Goal: Use online tool/utility: Use online tool/utility

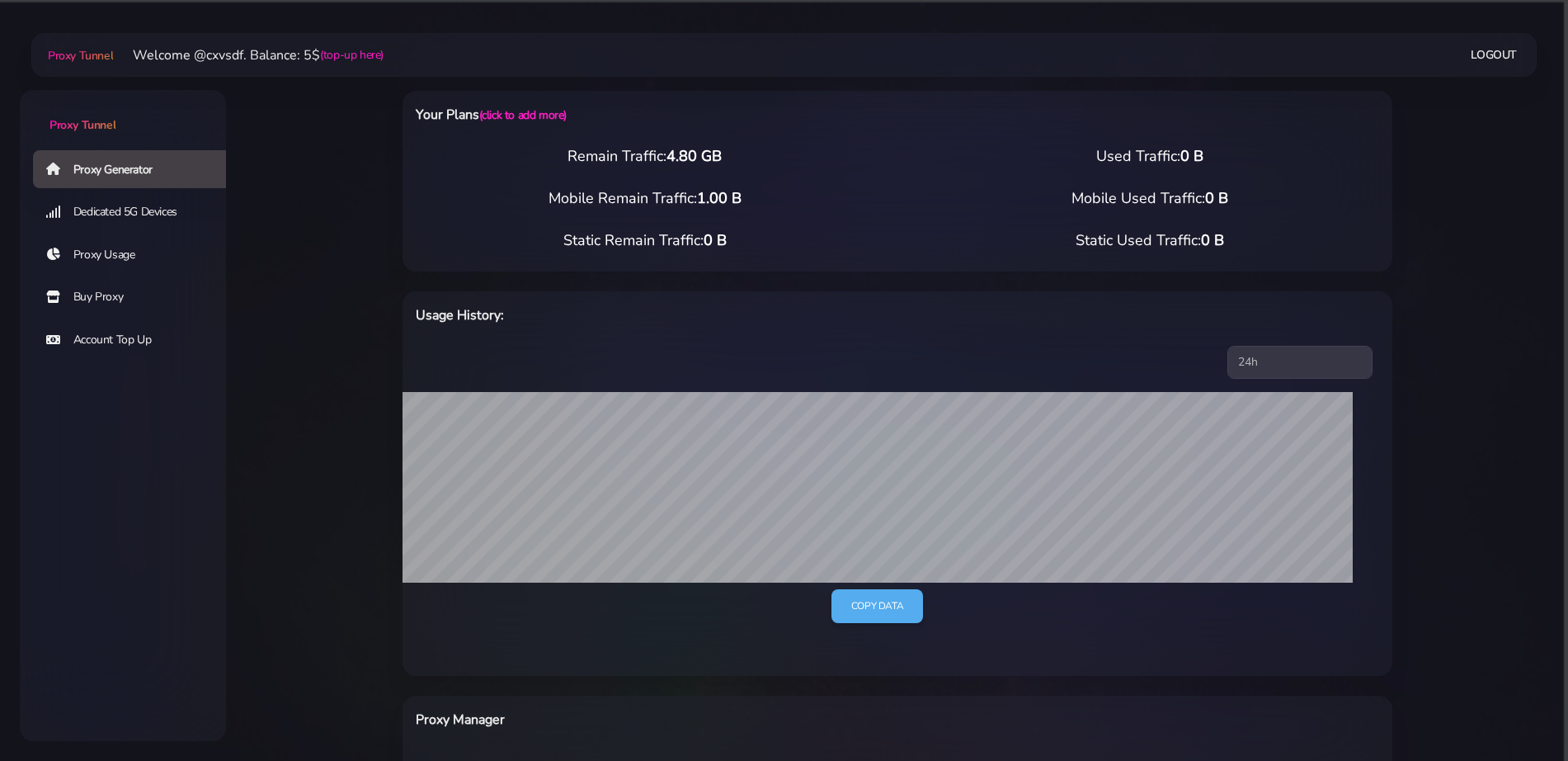
select select "NL"
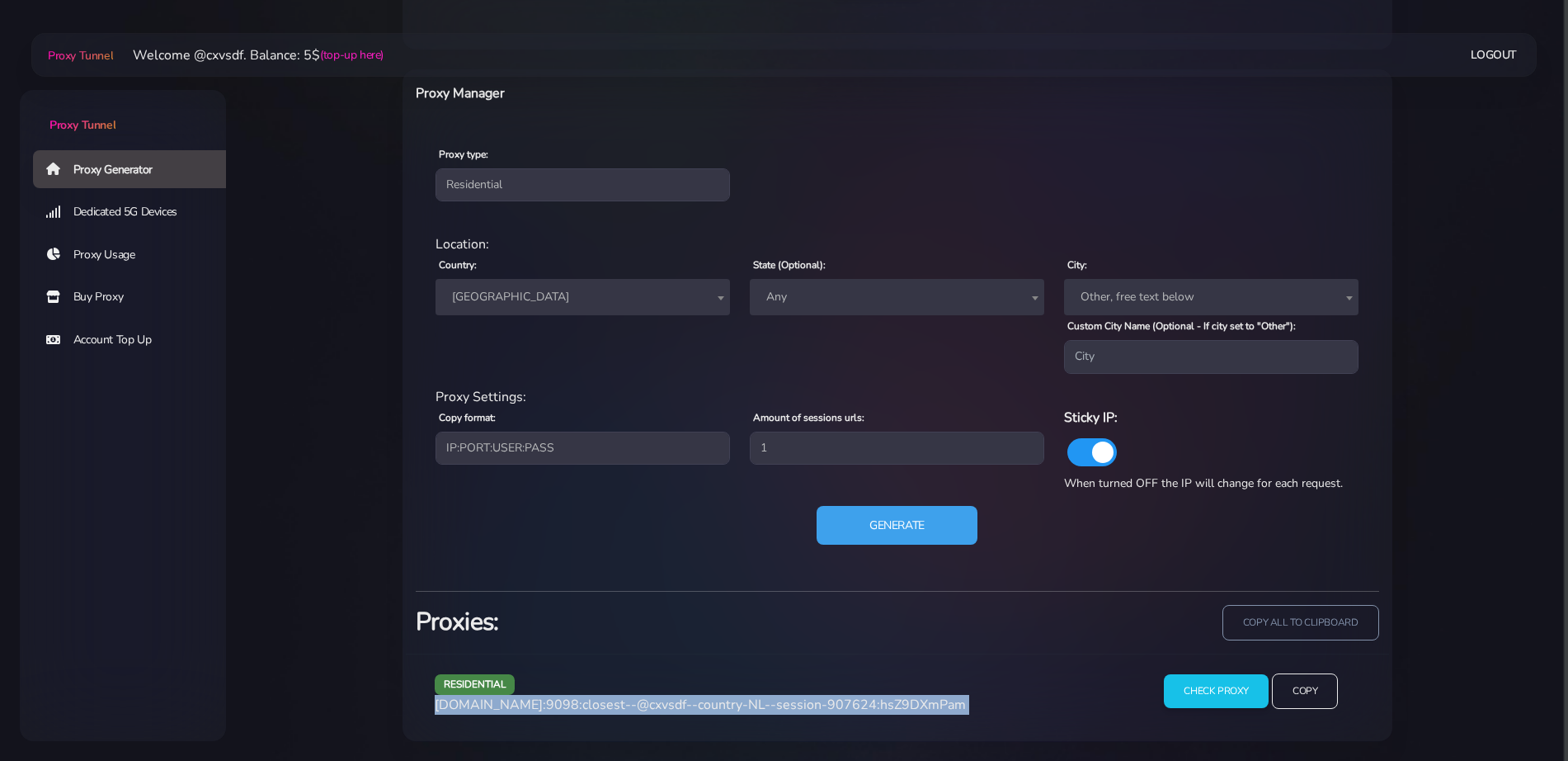
click at [857, 519] on button "Generate" at bounding box center [896, 526] width 160 height 40
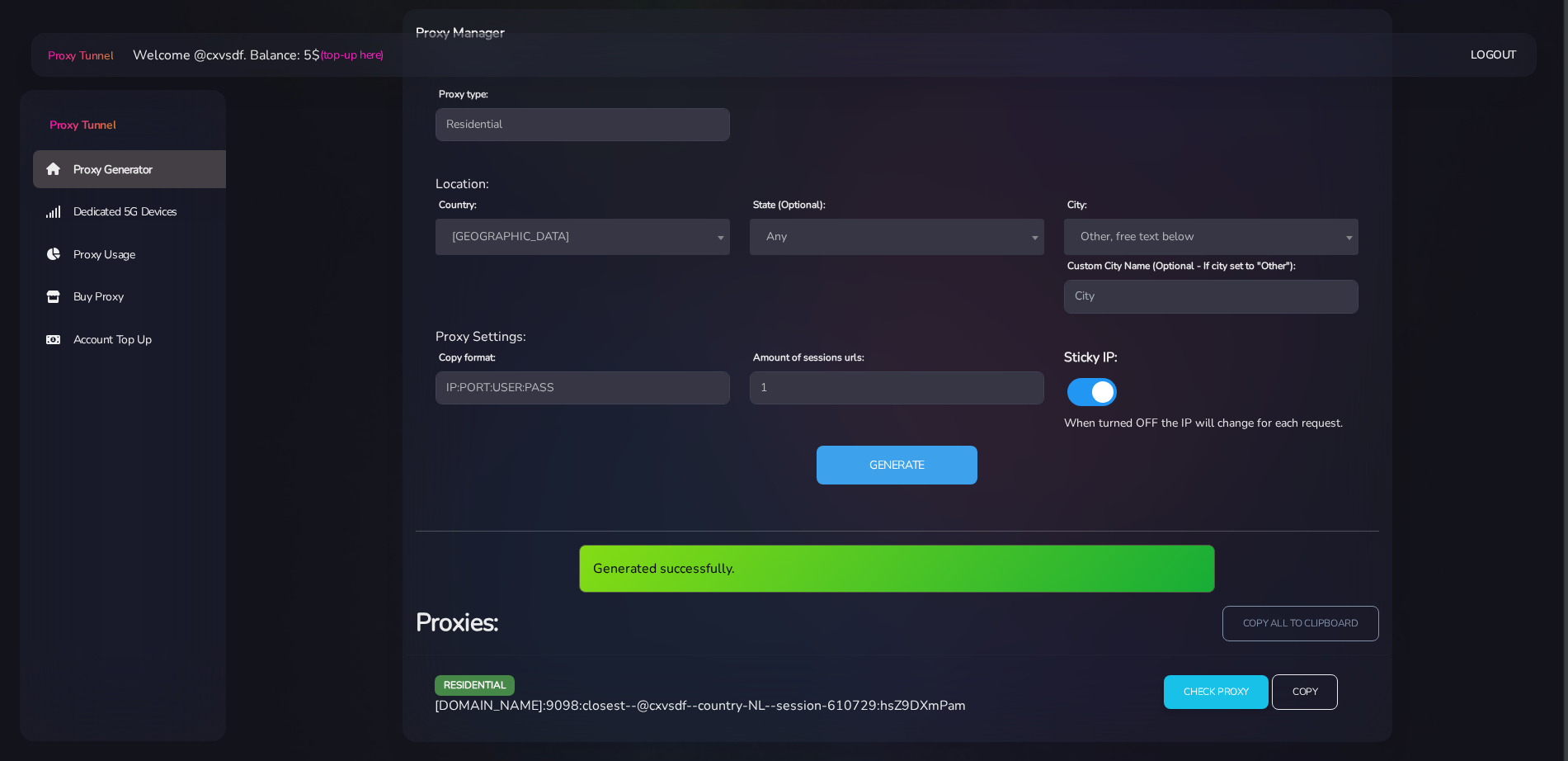
scroll to position [687, 0]
click at [688, 694] on div "residential [DOMAIN_NAME]:9098:closest--@cxvsdf--country-NL--session-610729:hsZ…" at bounding box center [778, 697] width 709 height 48
click at [683, 702] on span "[DOMAIN_NAME]:9098:closest--@cxvsdf--country-NL--session-610729:hsZ9DXmPam" at bounding box center [700, 704] width 531 height 18
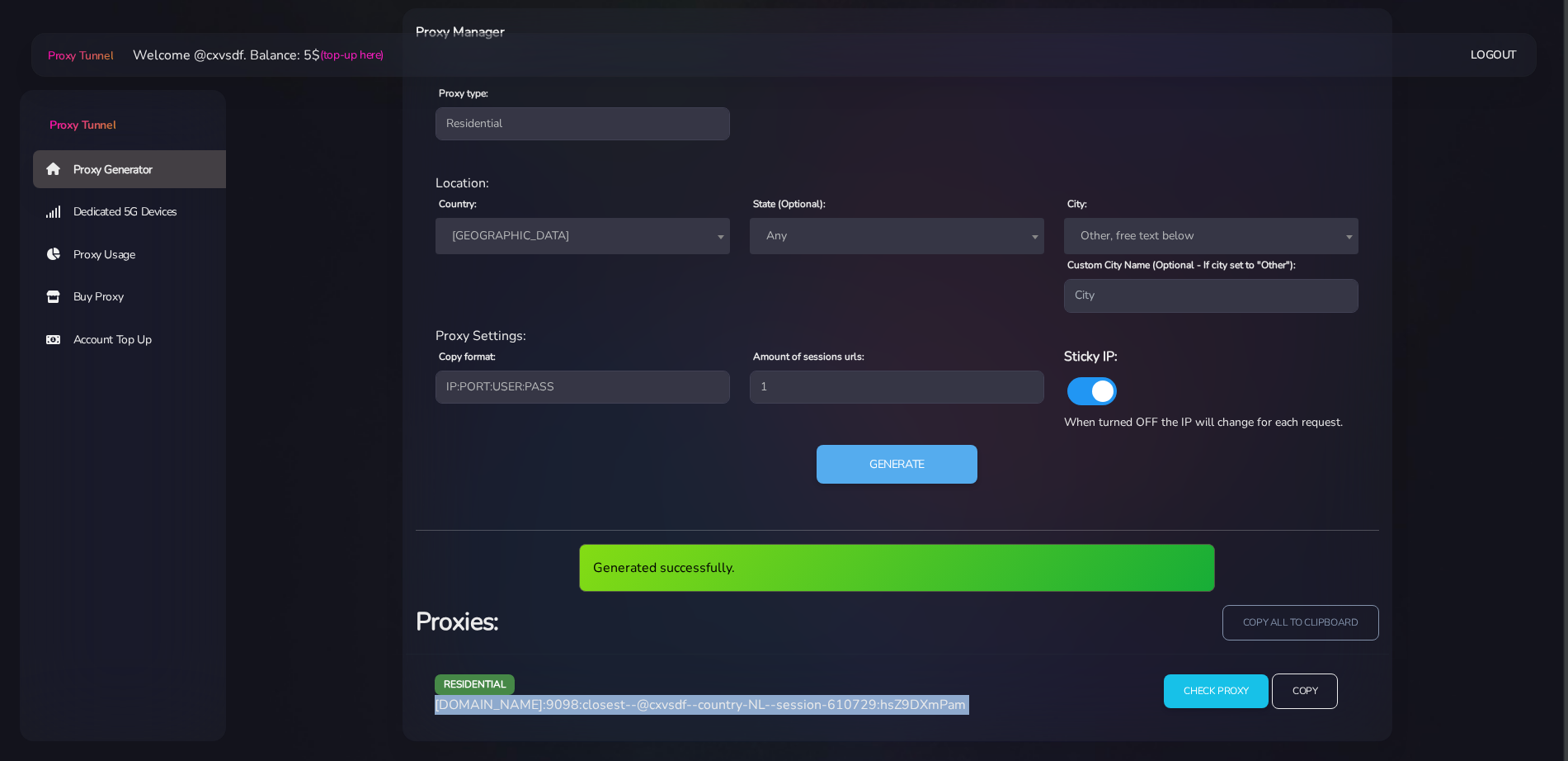
scroll to position [627, 0]
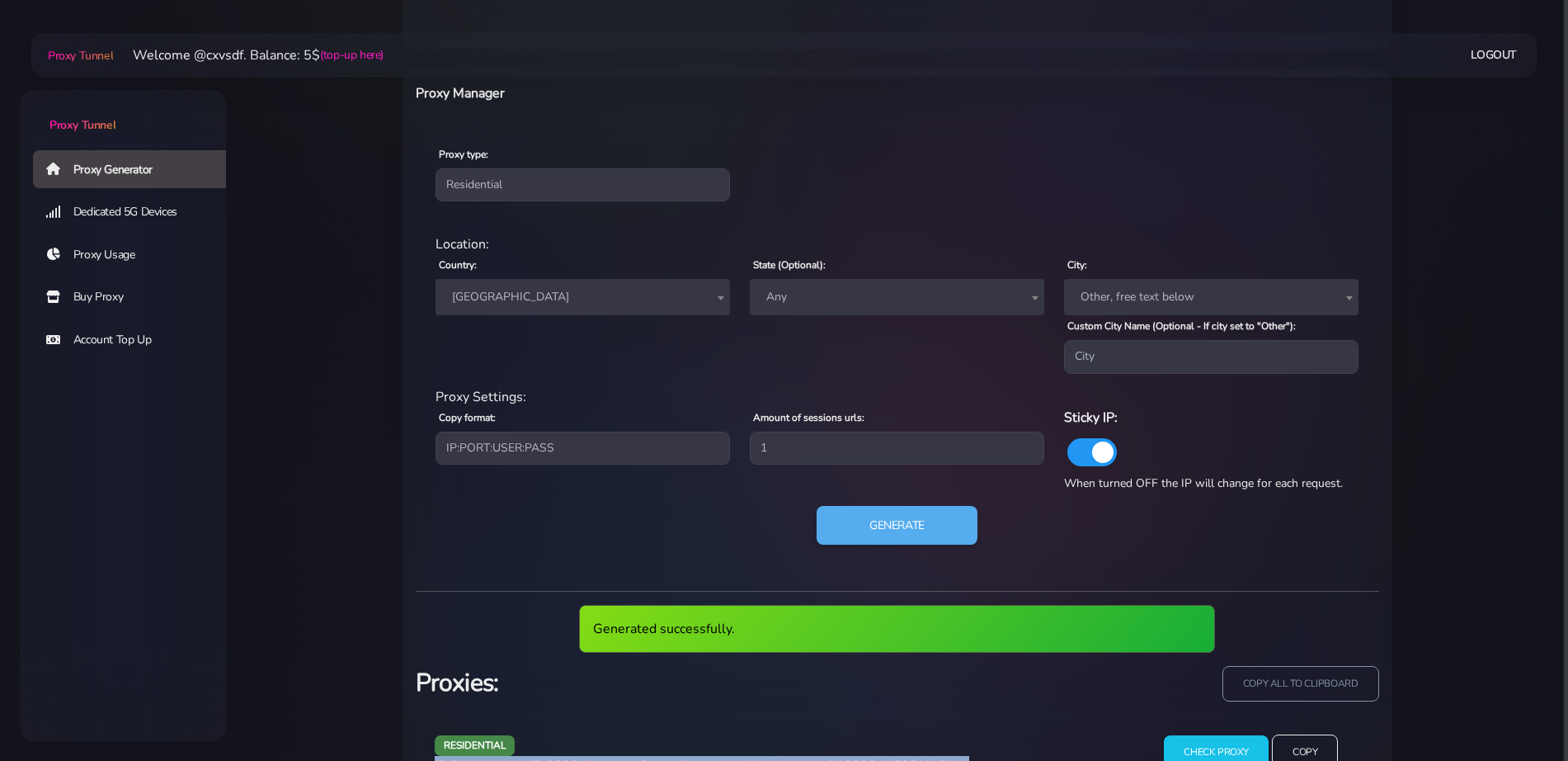
click at [683, 757] on span "[DOMAIN_NAME]:9098:closest--@cxvsdf--country-NL--session-610729:hsZ9DXmPam" at bounding box center [700, 765] width 531 height 18
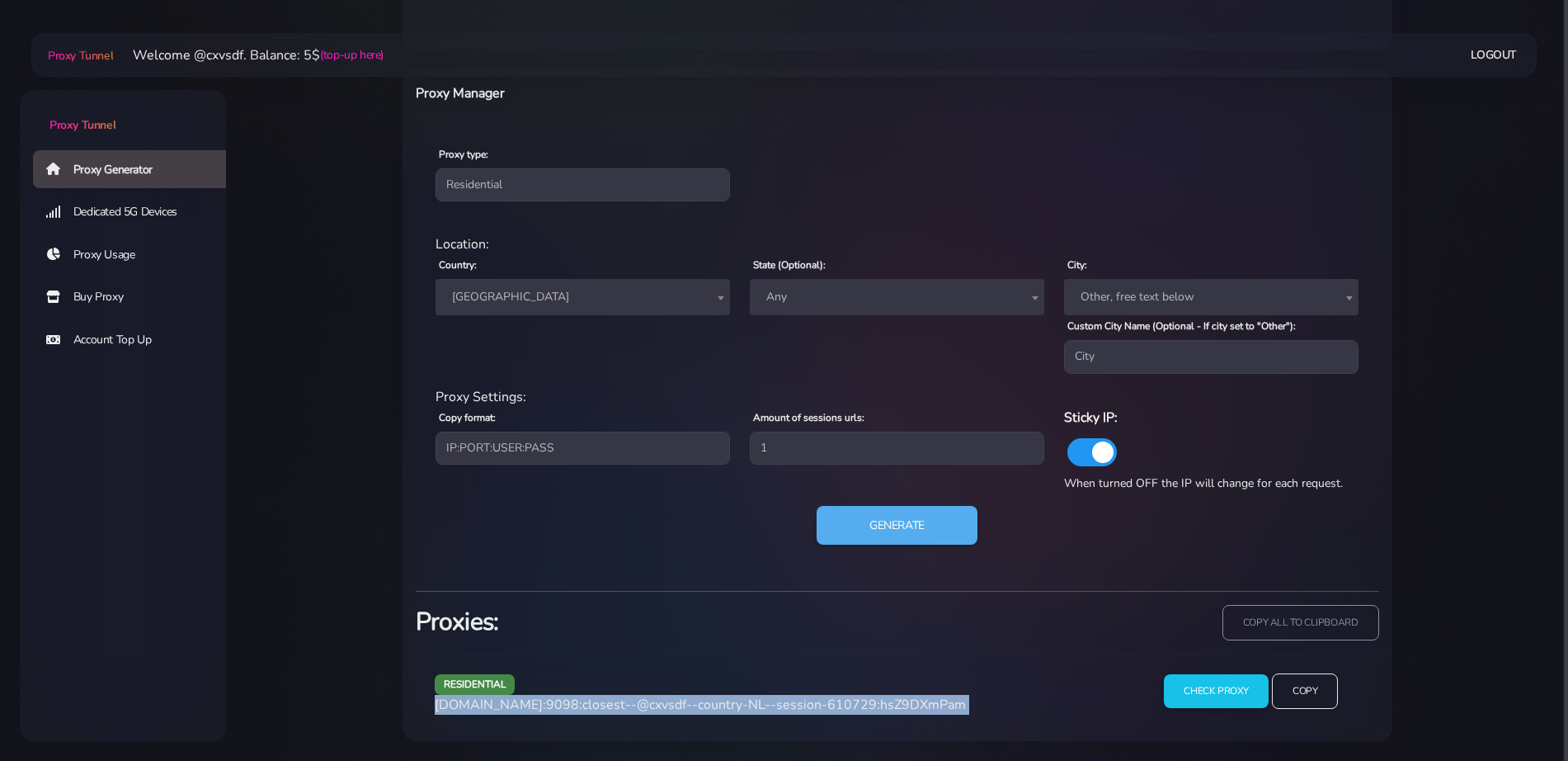
copy div "[DOMAIN_NAME]:9098:closest--@cxvsdf--country-NL--session-610729:hsZ9DXmPam"
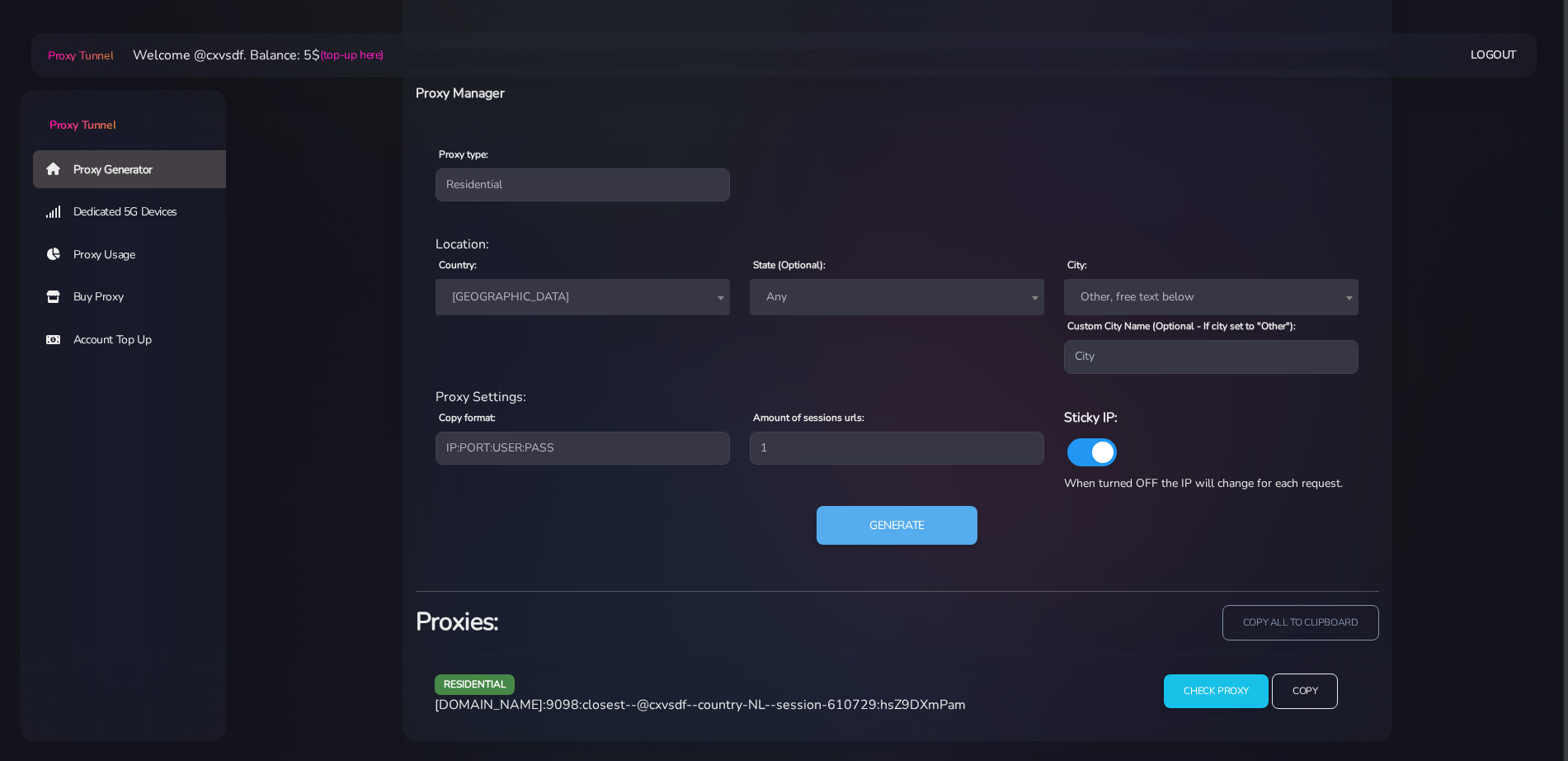
click at [547, 301] on span "[GEOGRAPHIC_DATA]" at bounding box center [583, 296] width 275 height 23
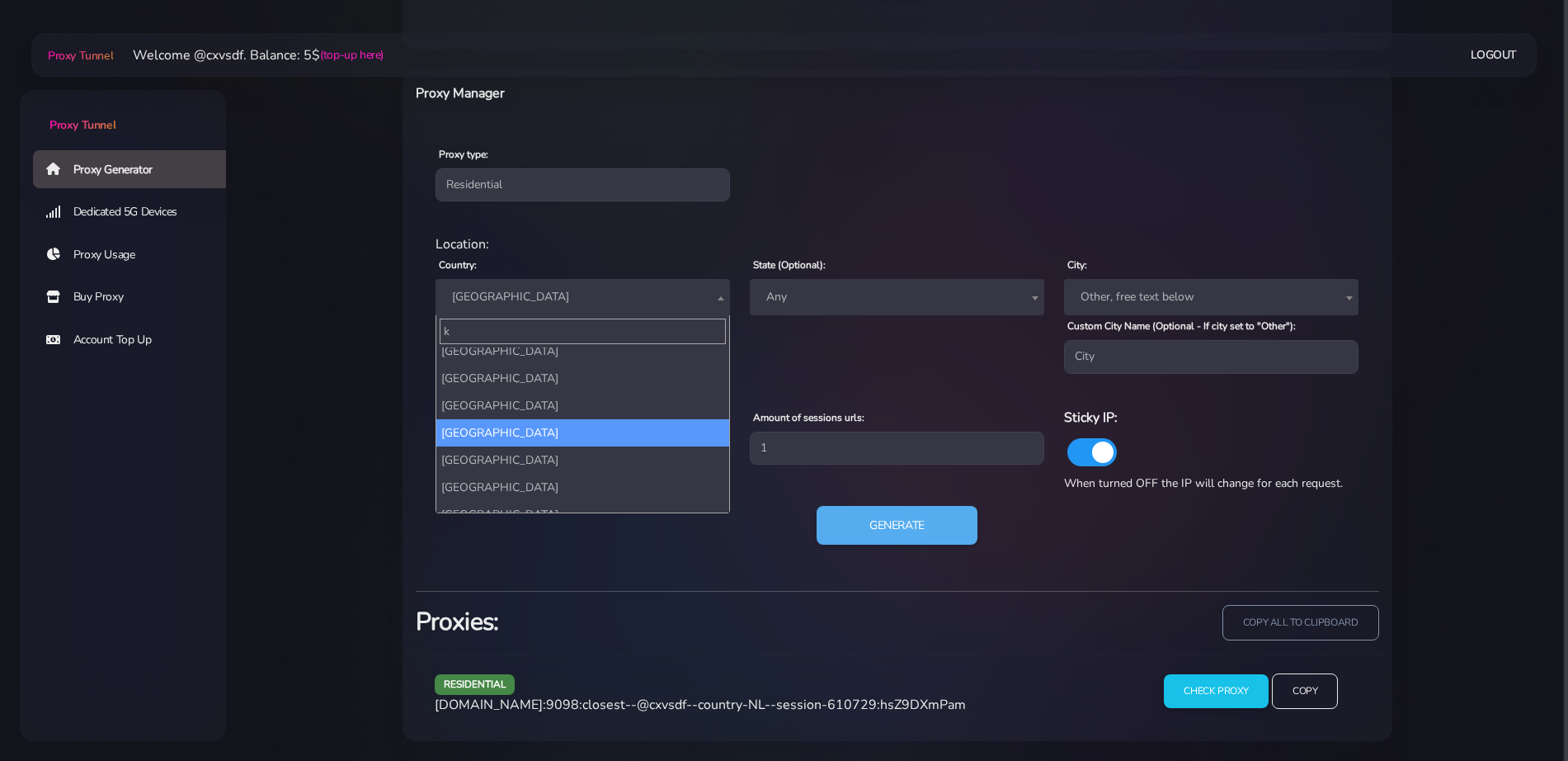
scroll to position [0, 0]
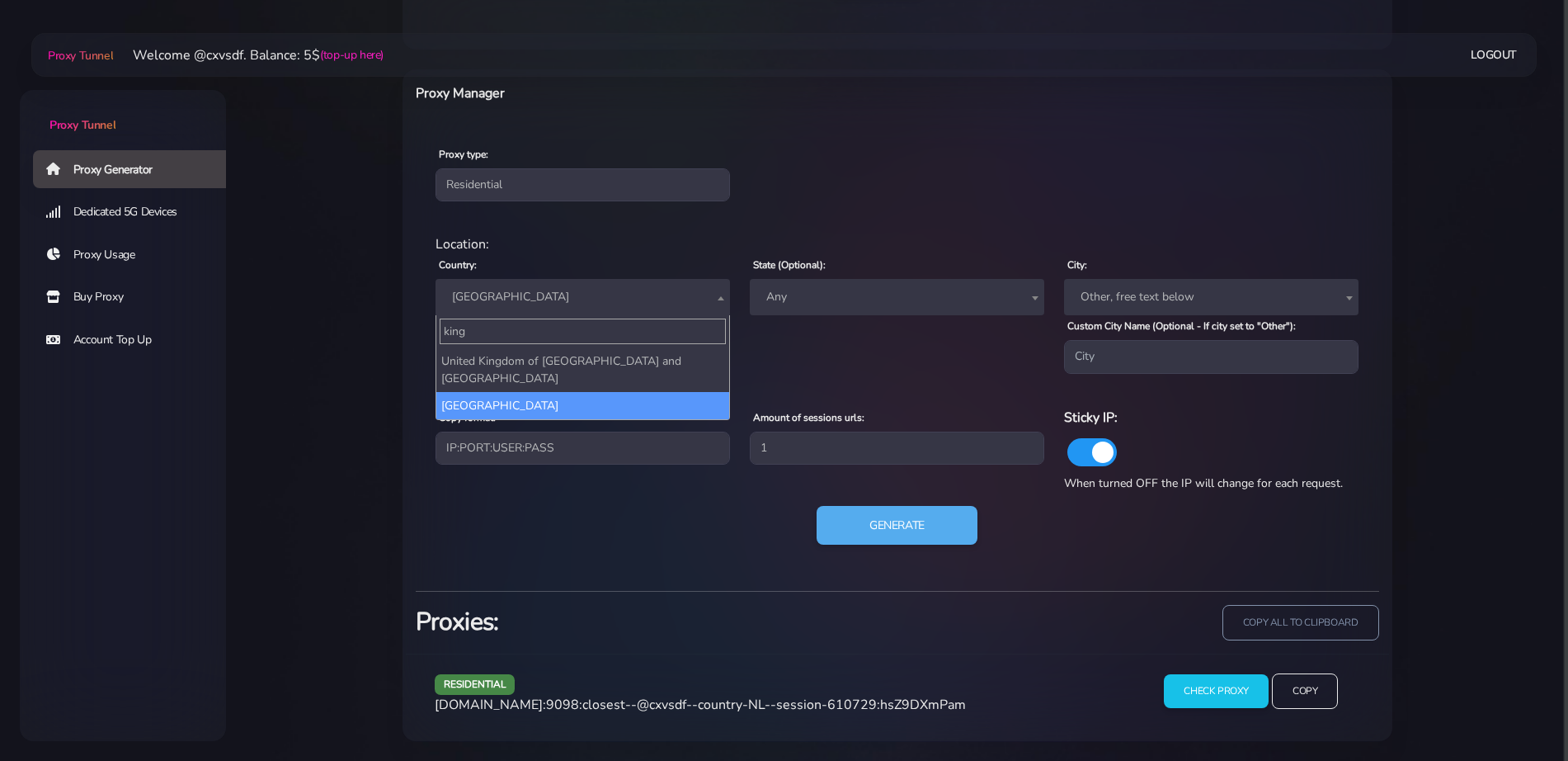
type input "king"
select select "UK"
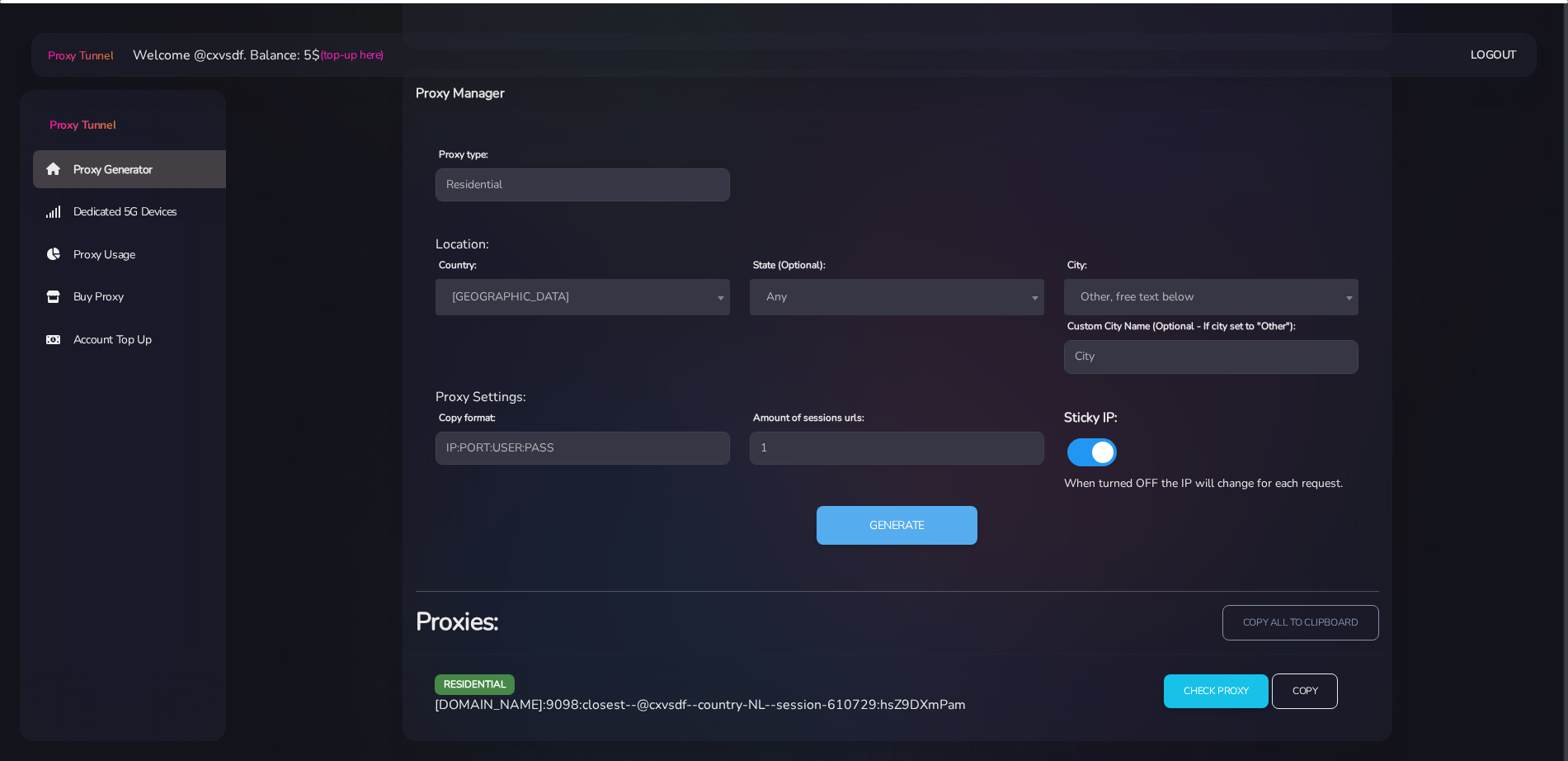
click at [897, 549] on div "Generate" at bounding box center [897, 533] width 944 height 53
click at [899, 534] on button "Generate" at bounding box center [896, 526] width 164 height 41
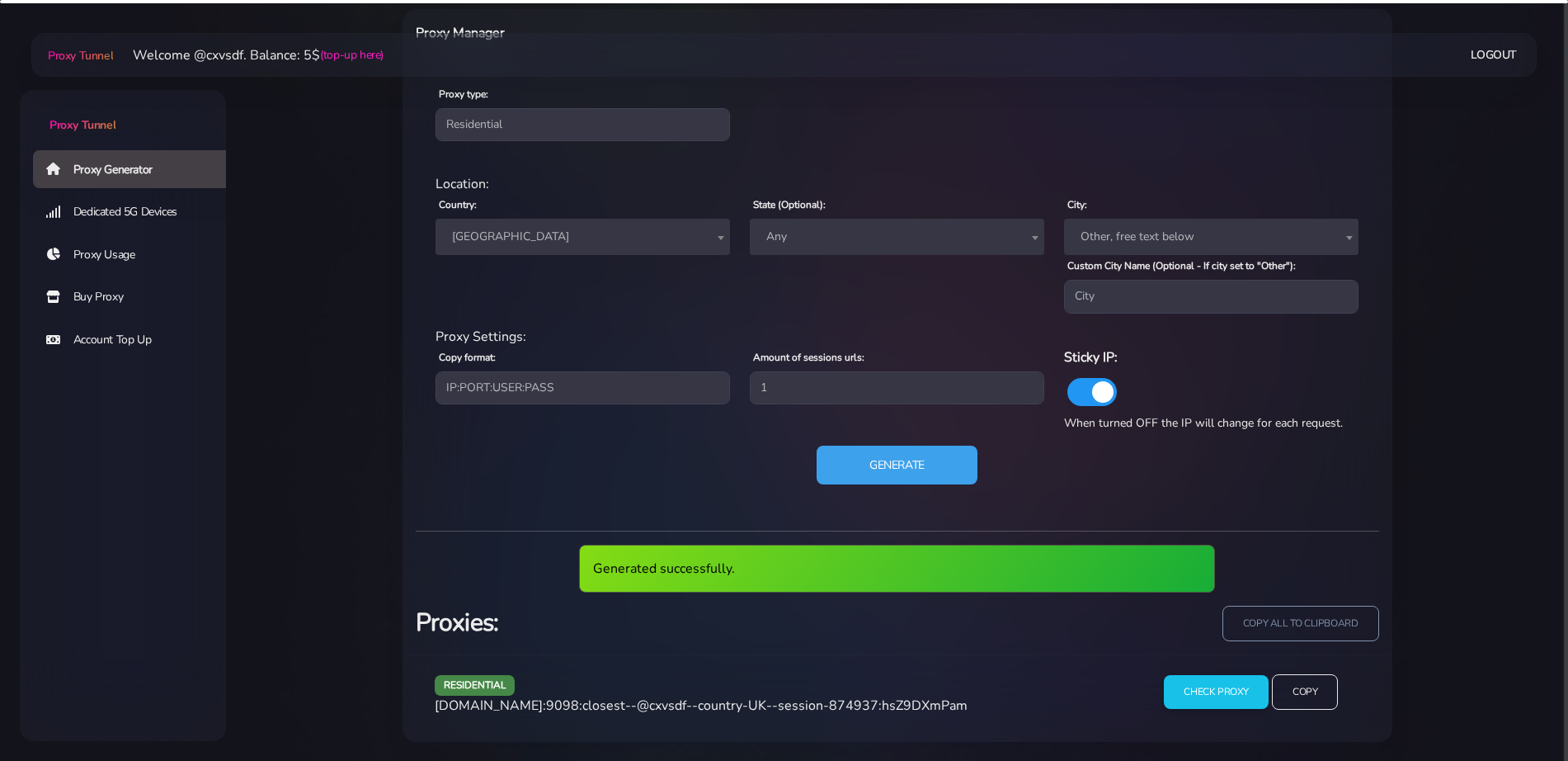
scroll to position [687, 0]
click at [700, 714] on div "residential [DOMAIN_NAME]:9098:closest--@cxvsdf--country-UK--session-874937:hsZ…" at bounding box center [778, 697] width 709 height 48
click at [701, 705] on span "[DOMAIN_NAME]:9098:closest--@cxvsdf--country-UK--session-874937:hsZ9DXmPam" at bounding box center [701, 704] width 533 height 18
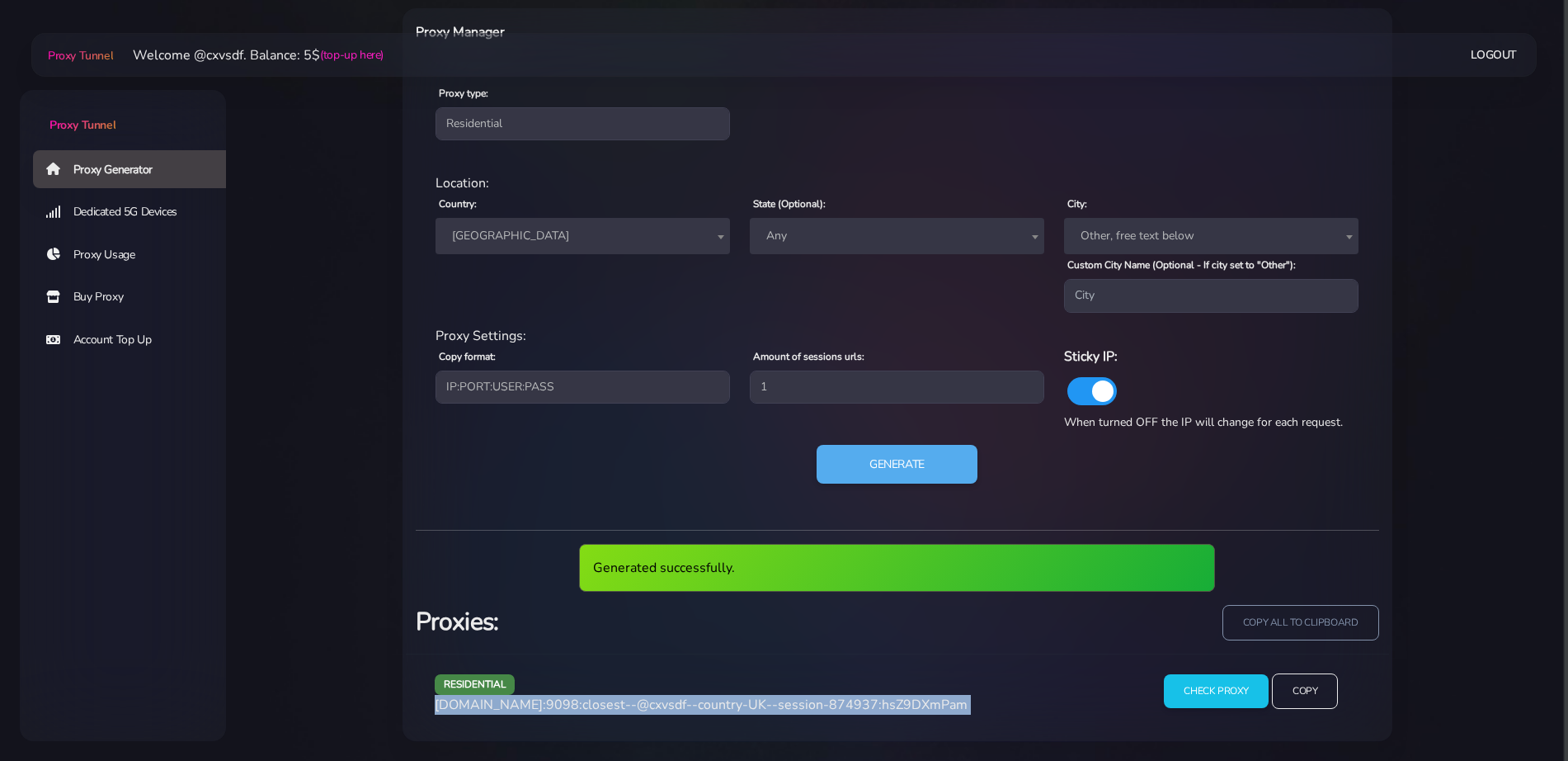
click at [701, 705] on span "[DOMAIN_NAME]:9098:closest--@cxvsdf--country-UK--session-874937:hsZ9DXmPam" at bounding box center [701, 704] width 533 height 18
copy div "[DOMAIN_NAME]:9098:closest--@cxvsdf--country-UK--session-874937:hsZ9DXmPam"
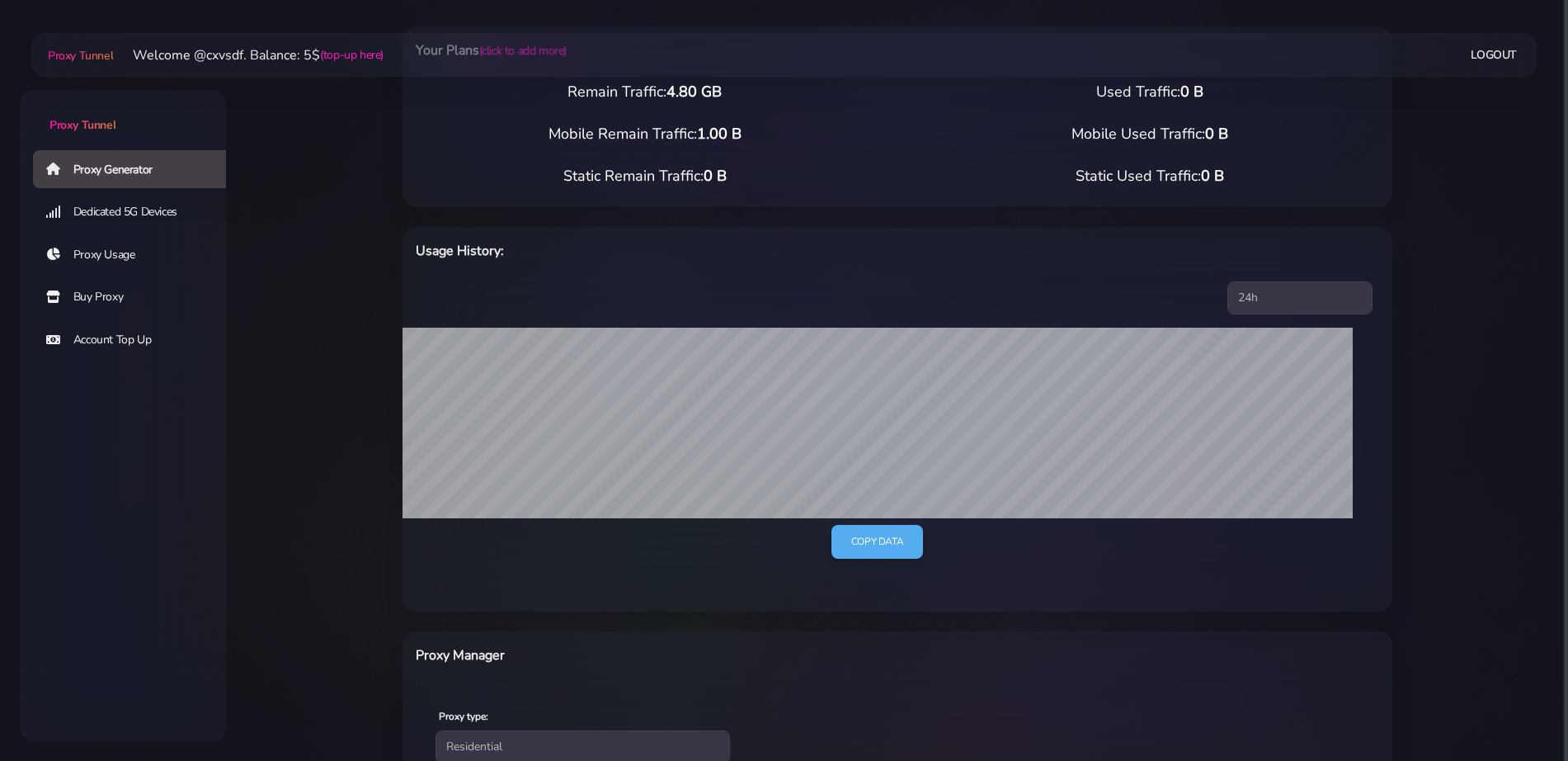
scroll to position [8, 0]
